Goal: Task Accomplishment & Management: Complete application form

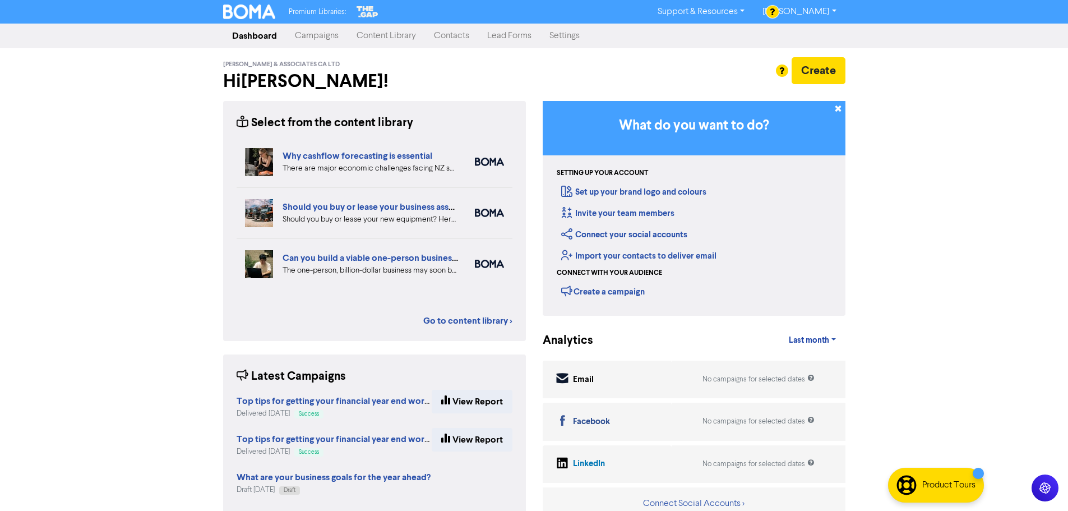
click at [452, 35] on link "Contacts" at bounding box center [451, 36] width 53 height 22
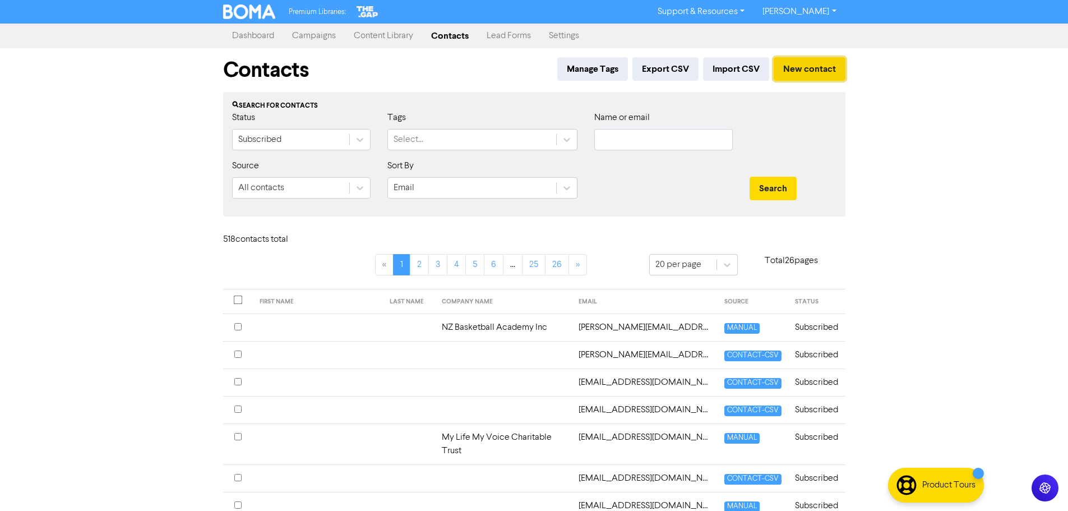
click at [801, 69] on button "New contact" at bounding box center [809, 69] width 72 height 24
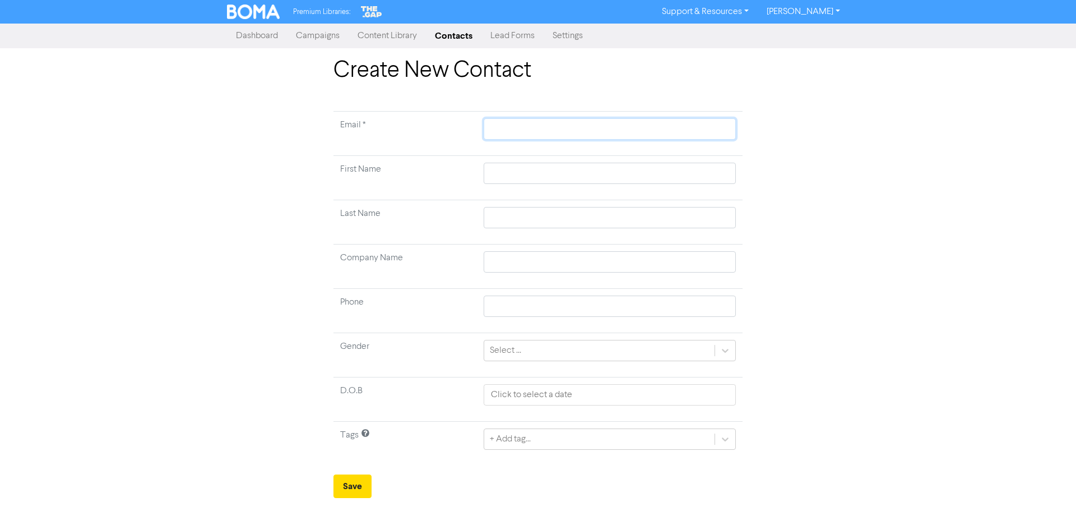
paste input "[US_STATE][EMAIL_ADDRESS][PERSON_NAME][DOMAIN_NAME]"
type input "[US_STATE][EMAIL_ADDRESS][PERSON_NAME][DOMAIN_NAME]"
click at [534, 174] on input "text" at bounding box center [610, 173] width 252 height 21
type input "G"
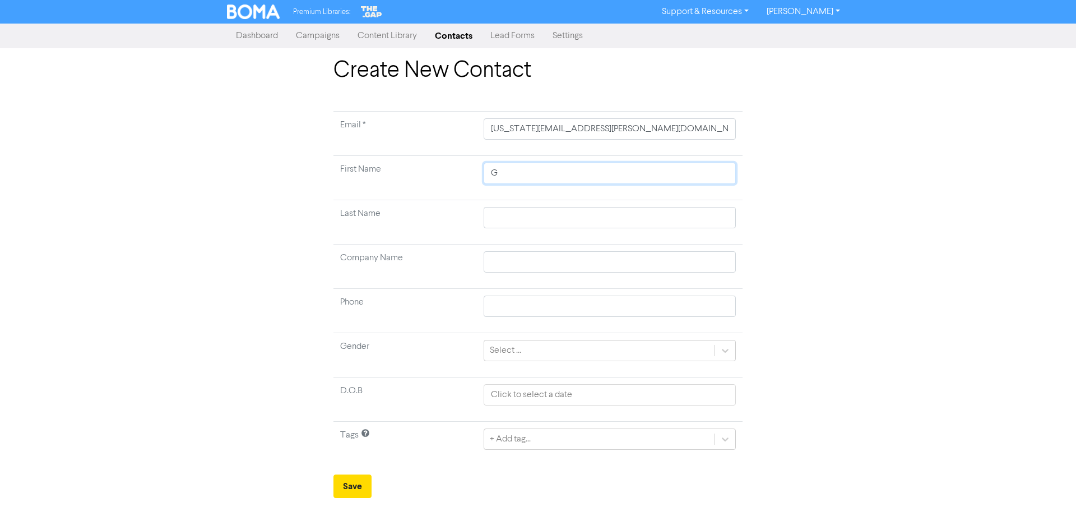
type input "Ge"
type input "Ger"
type input "[PERSON_NAME]"
type input "Gerog"
type input "[PERSON_NAME]"
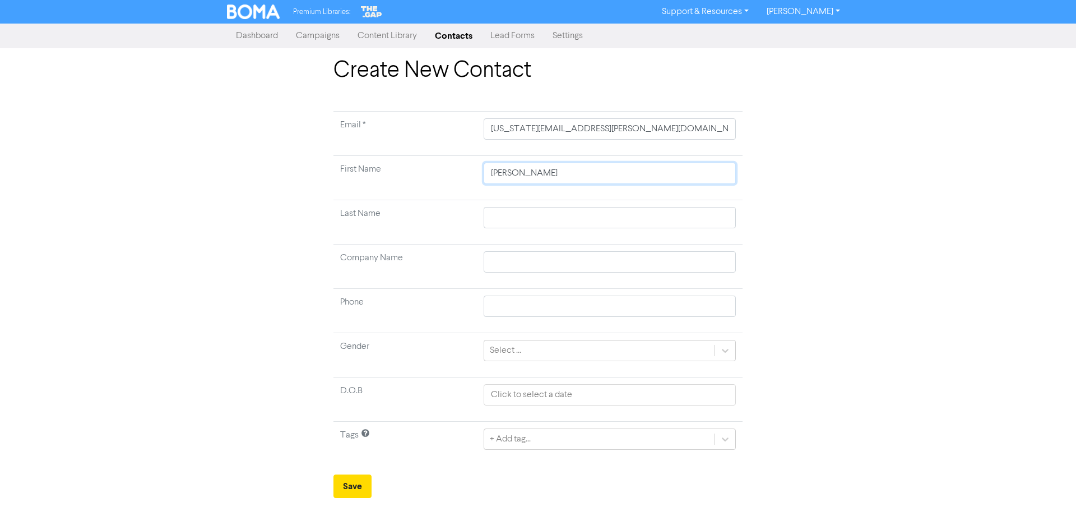
type input "Ger"
type input "Ge"
type input "Geo"
type input "Geor"
type input "[PERSON_NAME]"
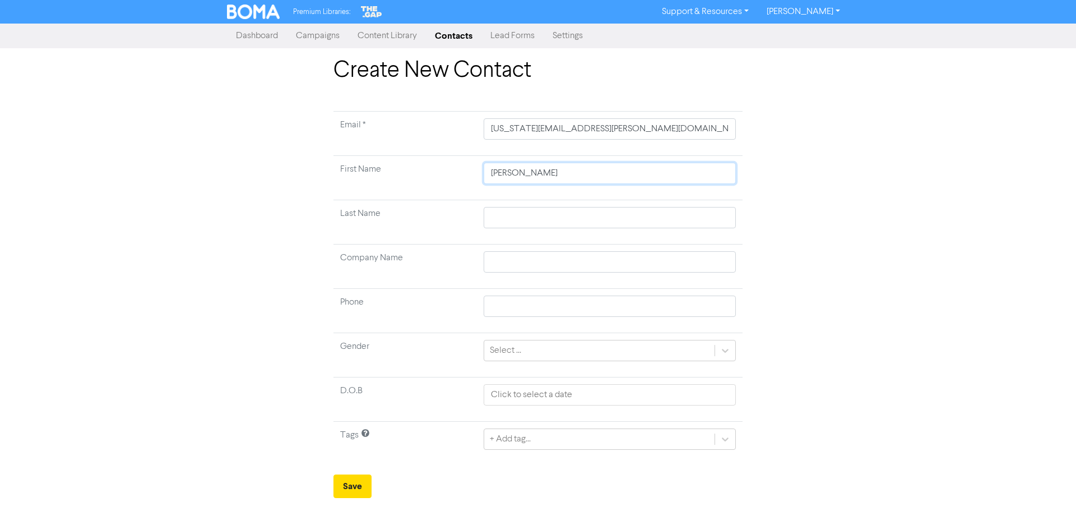
type input "[PERSON_NAME]"
type input "Georgin"
type input "[PERSON_NAME]"
type input "L"
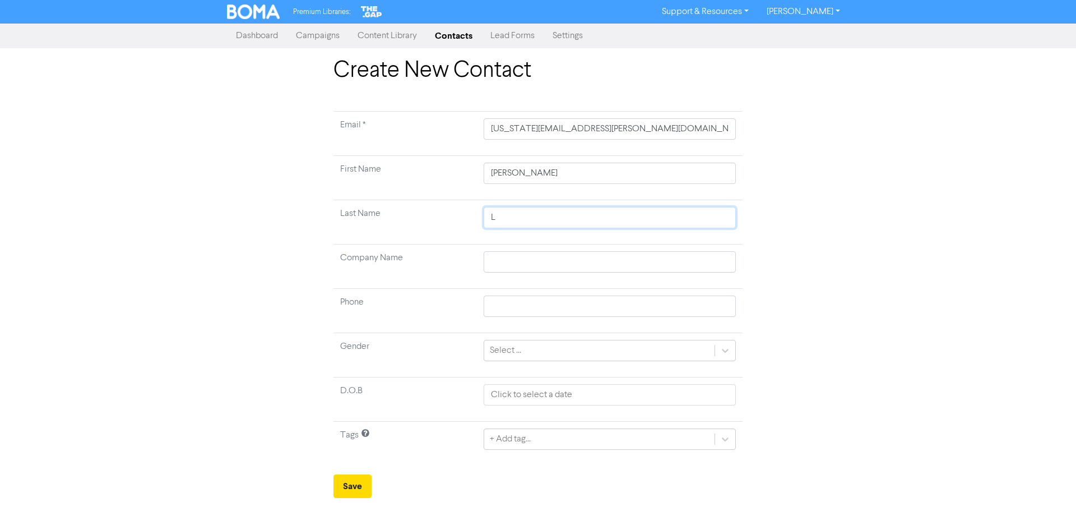
type input "Le"
type input "[PERSON_NAME]"
type input "Lewi"
type input "[PERSON_NAME]"
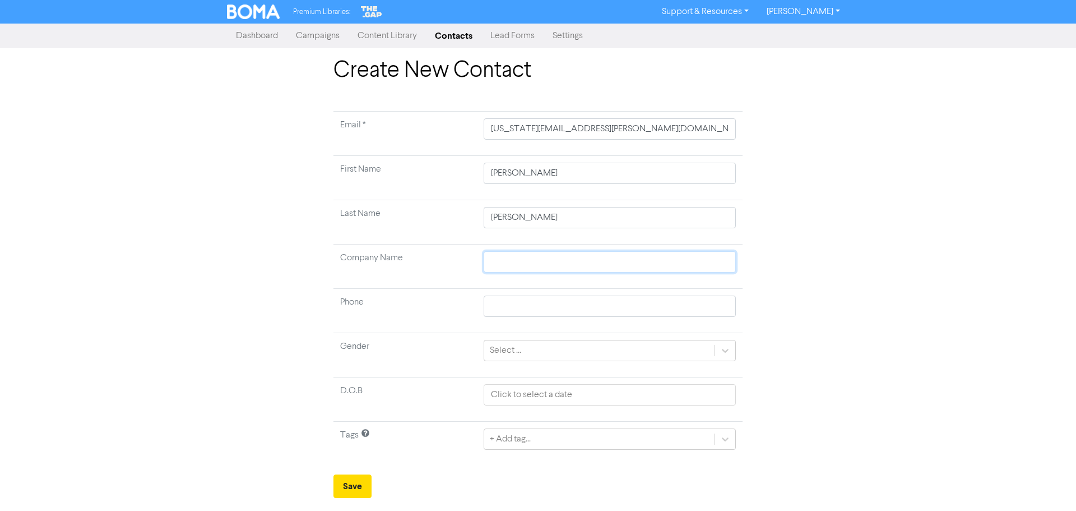
type input "R"
type input "Re"
type input "Red"
type input "Red E"
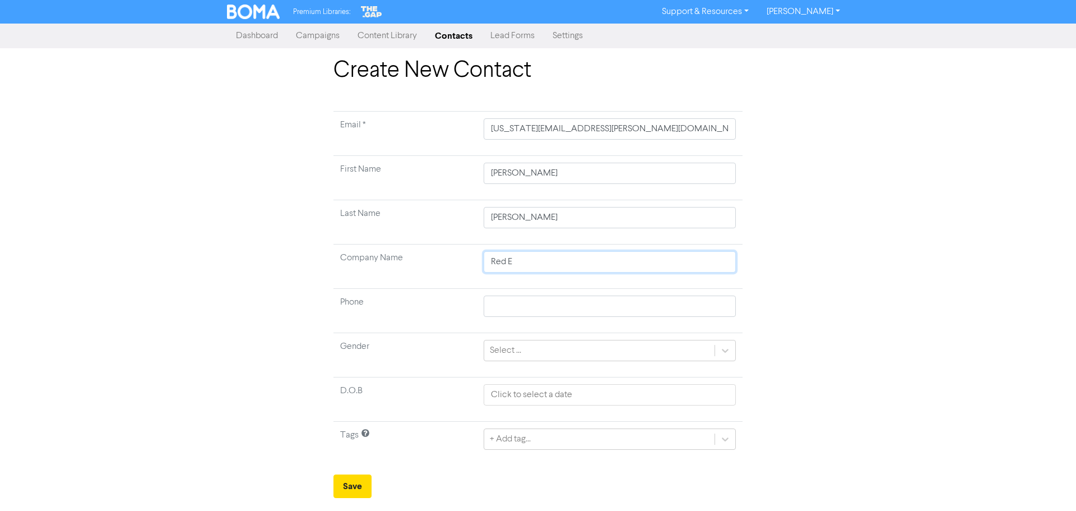
type input "Red Ea"
type input "Red Ear"
type input "Red Eart"
type input "Red Earth"
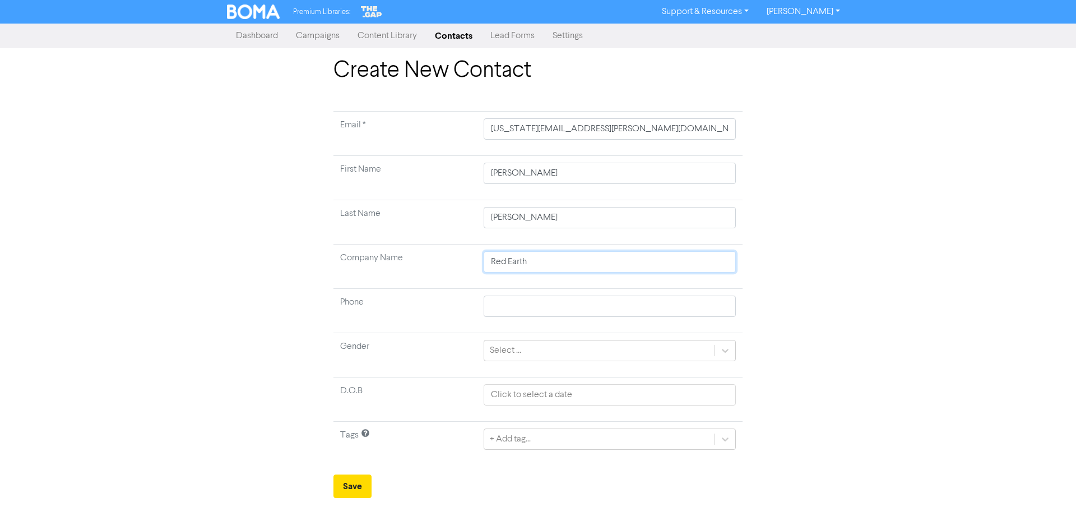
type input "Red Earth H"
type input "Red Earth Hp"
type input "Red Earth H"
type input "Red Earth Ho"
type input "Red Earth Hom"
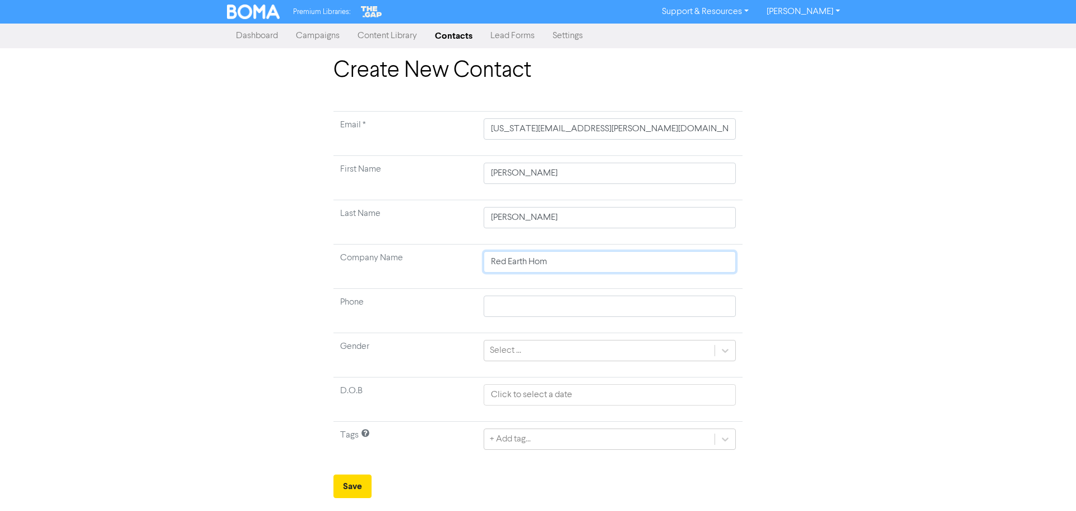
type input "Red Earth Home"
type input "Red Earth Homes"
type input "Red Earth Homes L"
type input "Red Earth Homes [PERSON_NAME]"
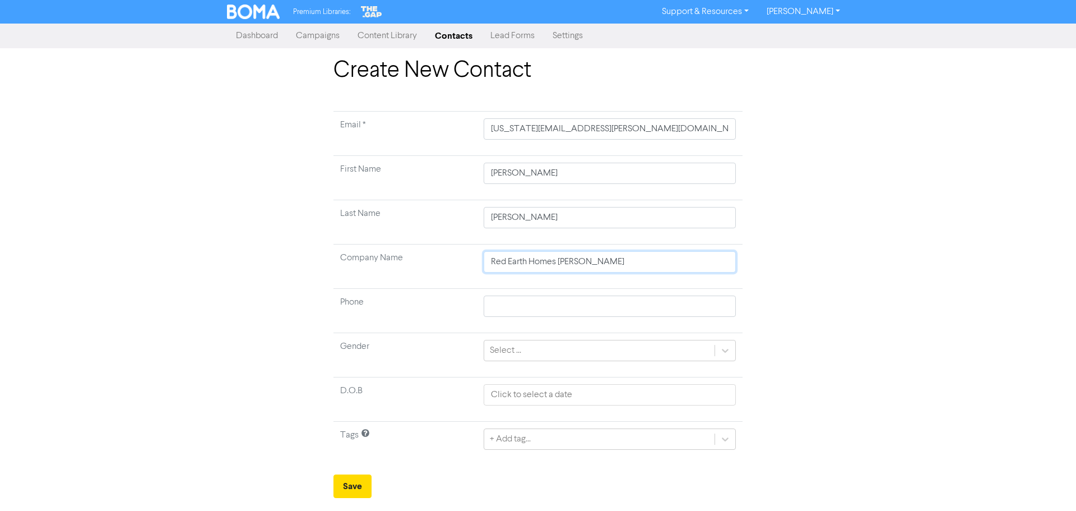
type input "Red Earth Homes [PERSON_NAME]"
type input "Red Earth Homes Limi"
type input "Red Earth Homes Limit"
type input "Red Earth Homes Limite"
type input "Red Earth Homes Limited"
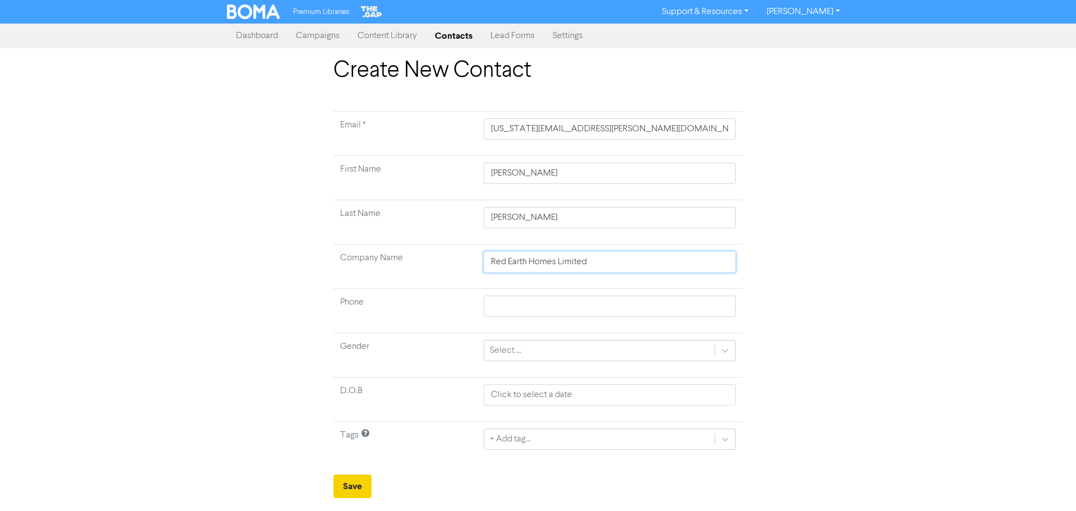
type input "Red Earth Homes Limited"
click at [335, 487] on button "Save" at bounding box center [352, 486] width 38 height 24
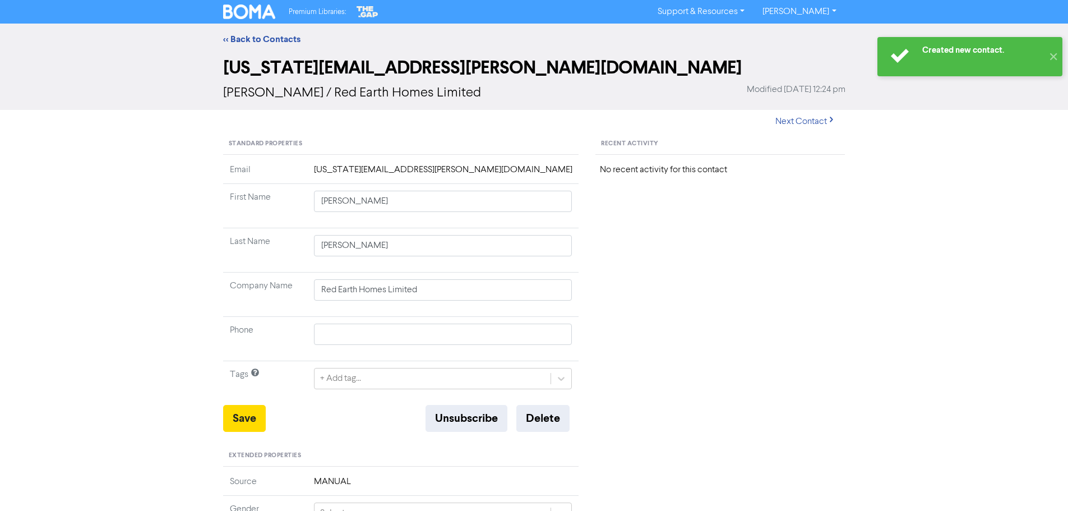
drag, startPoint x: 834, startPoint y: 11, endPoint x: 831, endPoint y: 16, distance: 6.0
click at [834, 11] on link "[PERSON_NAME]" at bounding box center [798, 12] width 91 height 18
click at [802, 35] on button "Log Out" at bounding box center [798, 33] width 89 height 13
